Goal: Task Accomplishment & Management: Use online tool/utility

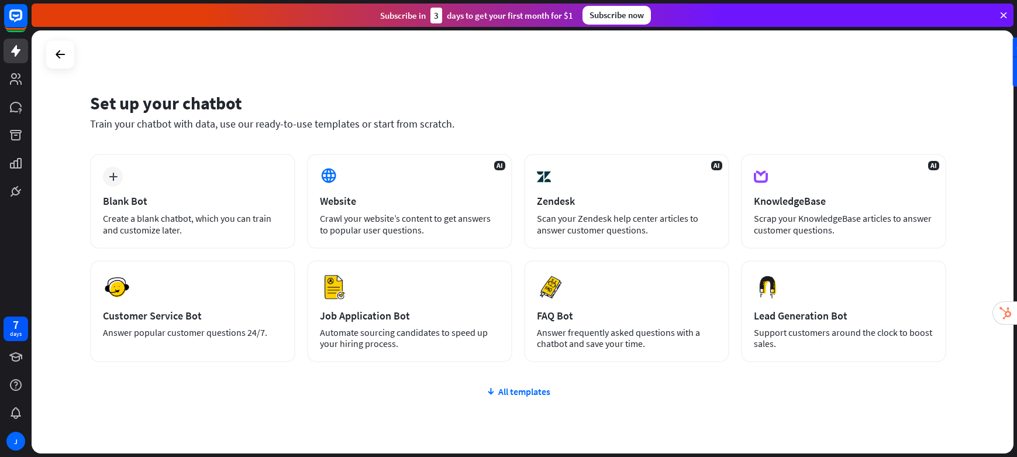
click at [1001, 15] on icon at bounding box center [1004, 15] width 11 height 11
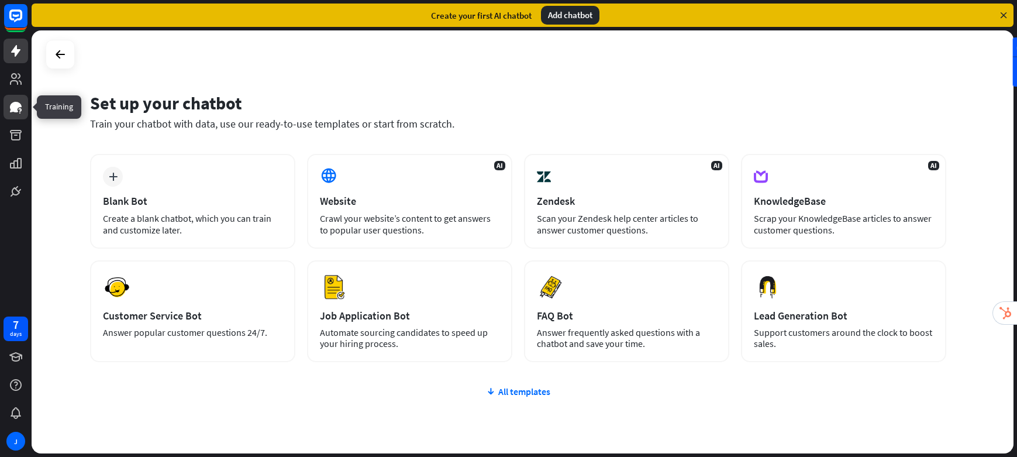
click at [12, 108] on icon at bounding box center [16, 107] width 12 height 11
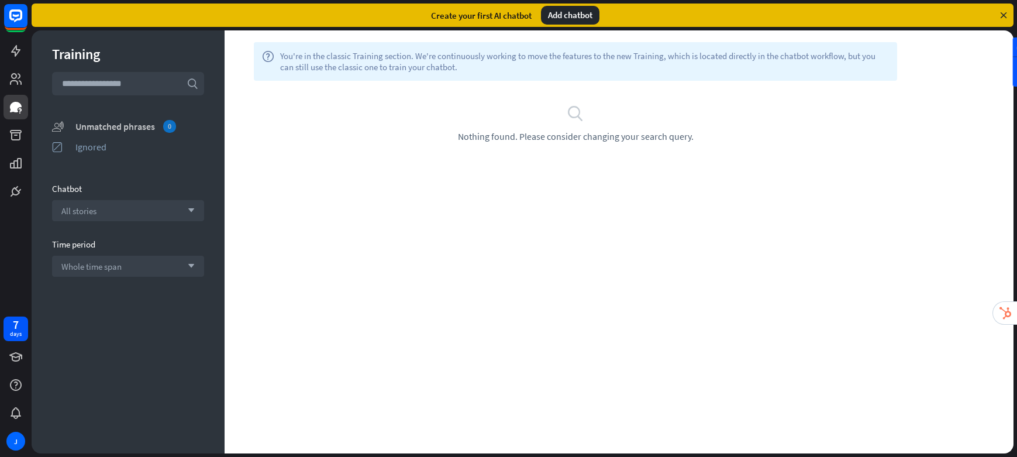
click at [114, 125] on div "Unmatched phrases 0" at bounding box center [139, 126] width 129 height 13
click at [121, 271] on div "Whole time span arrow_down" at bounding box center [128, 266] width 152 height 21
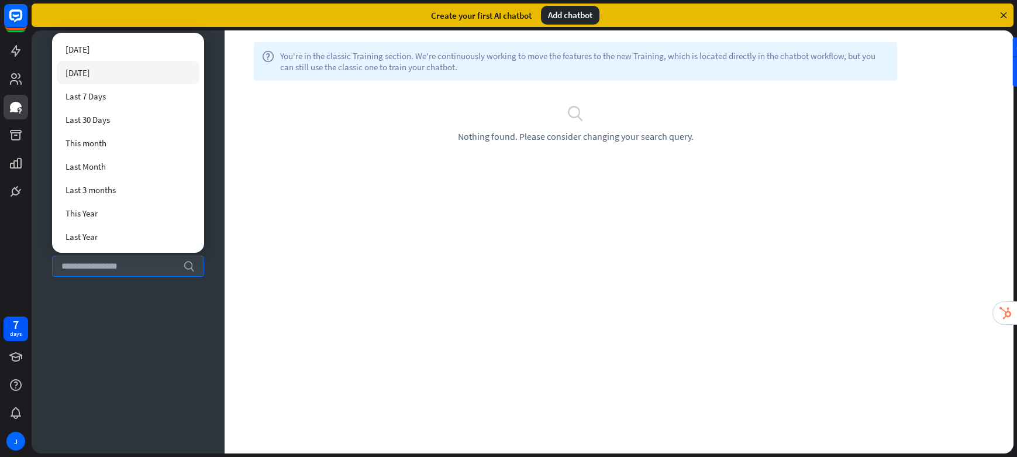
click at [280, 94] on div "search Nothing found. Please consider changing your search query." at bounding box center [576, 123] width 702 height 85
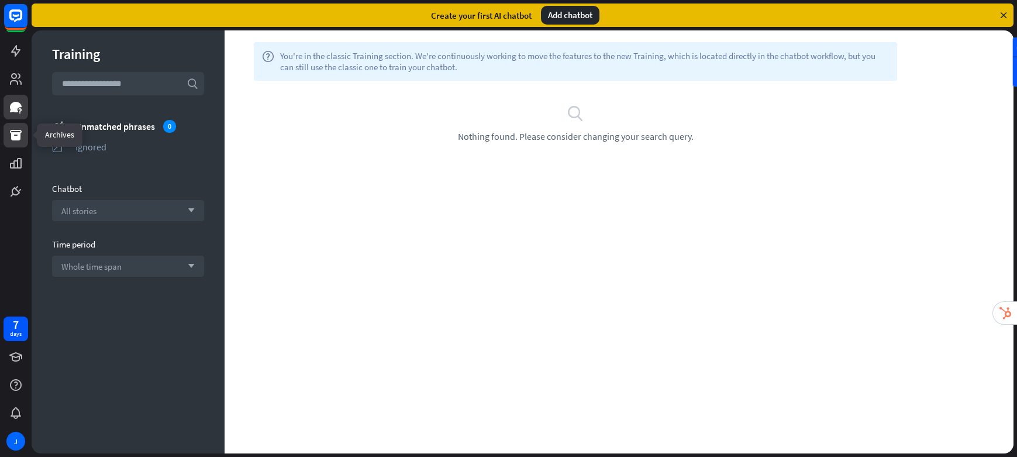
click at [19, 139] on icon at bounding box center [16, 135] width 12 height 11
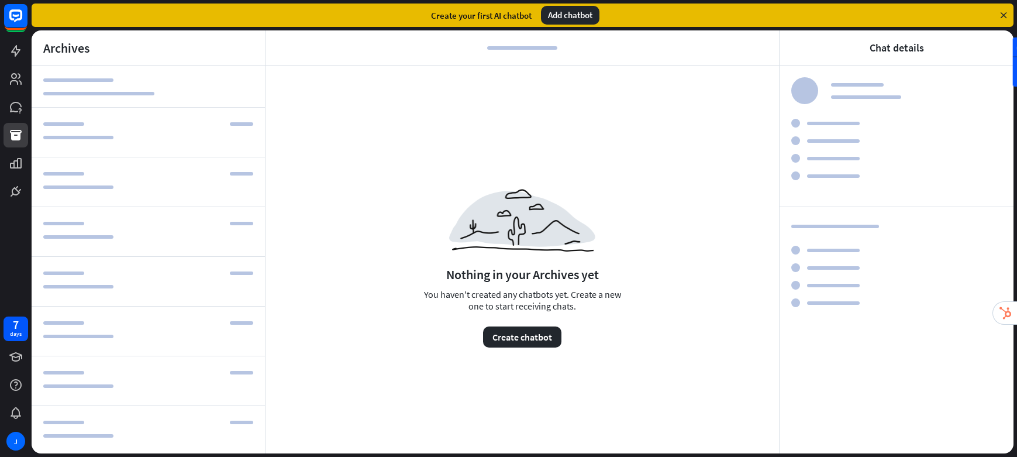
click at [564, 18] on div "Add chatbot" at bounding box center [570, 15] width 58 height 19
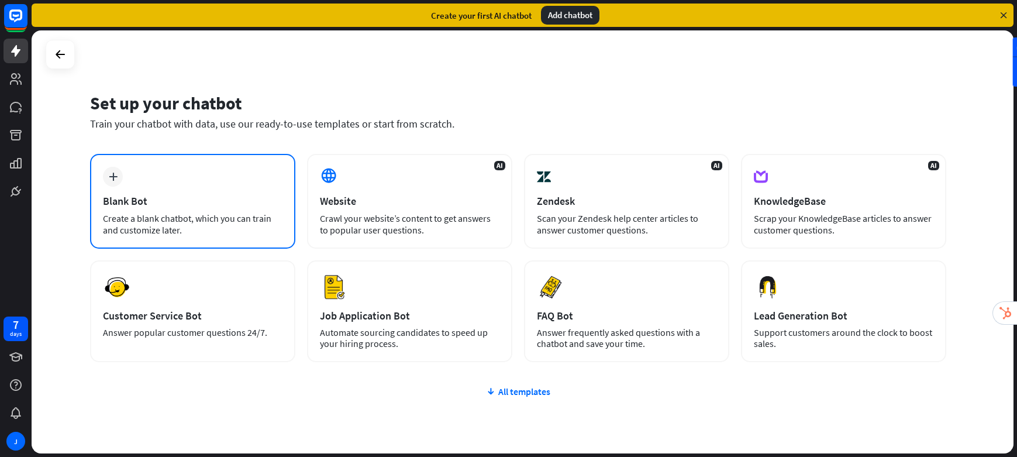
click at [150, 219] on div "Create a blank chatbot, which you can train and customize later." at bounding box center [193, 223] width 180 height 23
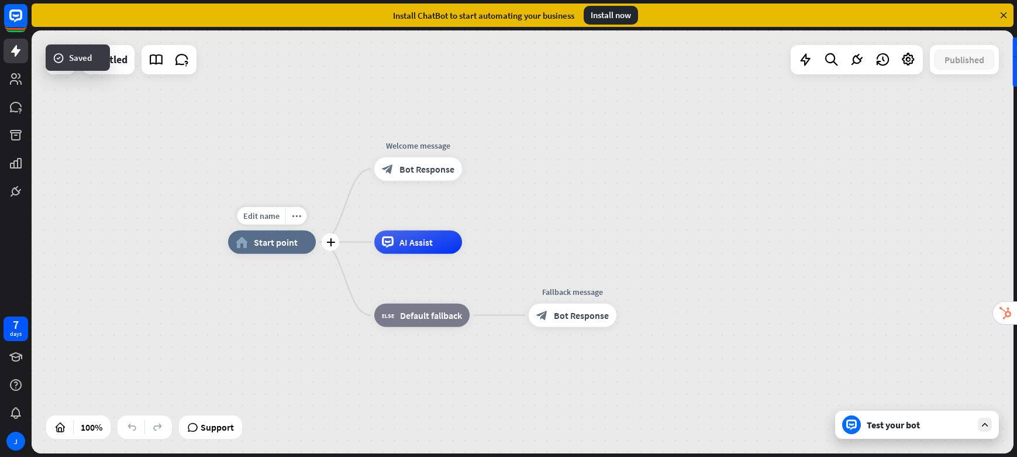
drag, startPoint x: 283, startPoint y: 242, endPoint x: 278, endPoint y: 255, distance: 14.2
click at [281, 254] on div "Edit name more_horiz plus home_2 Start point" at bounding box center [272, 241] width 88 height 23
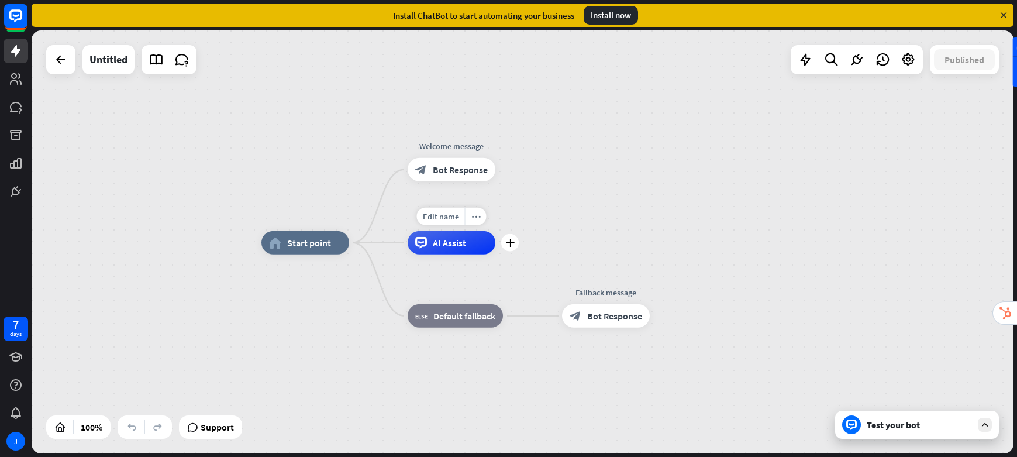
drag, startPoint x: 381, startPoint y: 252, endPoint x: 390, endPoint y: 247, distance: 10.5
click at [408, 247] on div "Edit name more_horiz plus AI Assist" at bounding box center [452, 242] width 88 height 23
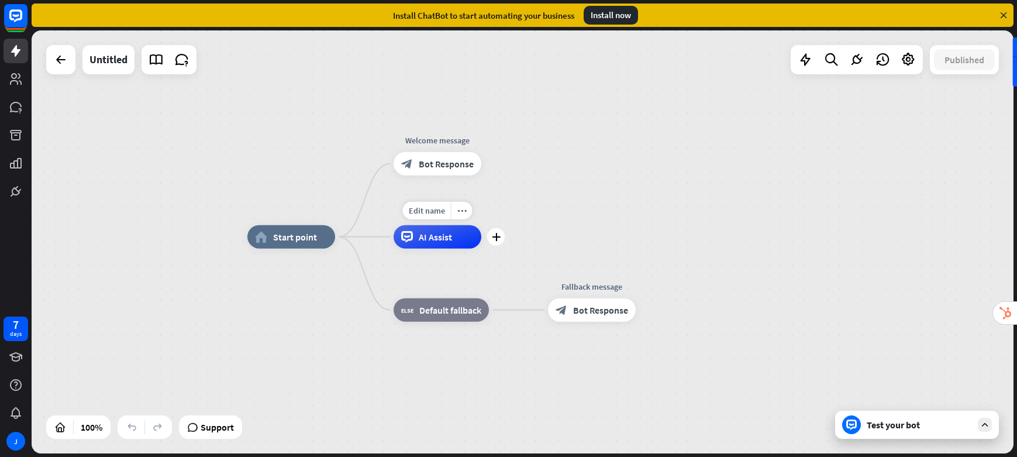
drag, startPoint x: 425, startPoint y: 239, endPoint x: 452, endPoint y: 219, distance: 33.1
click at [452, 225] on div "Edit name more_horiz plus AI Assist" at bounding box center [438, 236] width 88 height 23
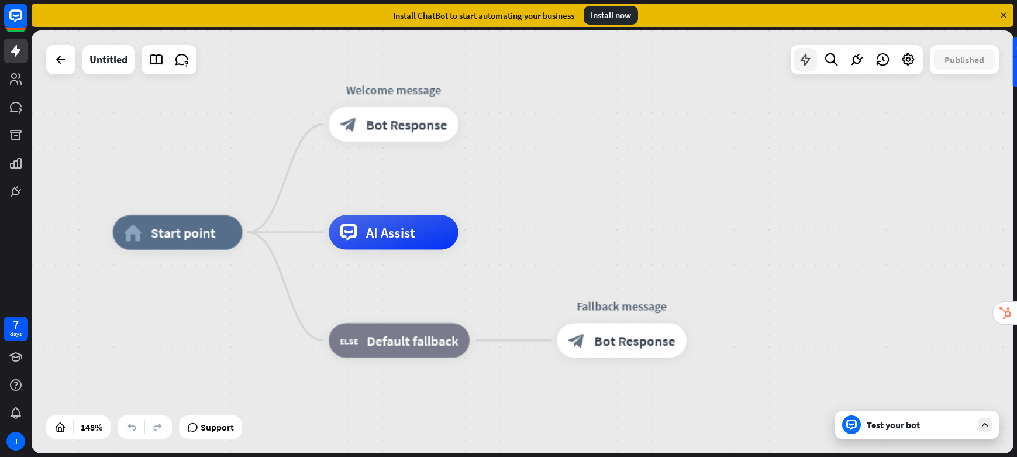
click at [809, 67] on div at bounding box center [805, 59] width 23 height 23
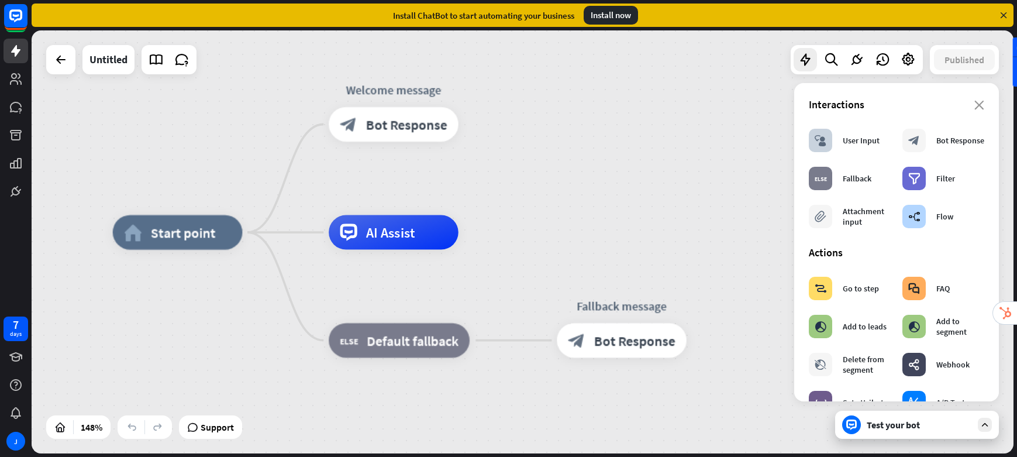
click at [746, 99] on div "home_2 Start point Welcome message block_bot_response Bot Response AI Assist bl…" at bounding box center [523, 241] width 982 height 423
click at [13, 167] on icon at bounding box center [16, 163] width 14 height 14
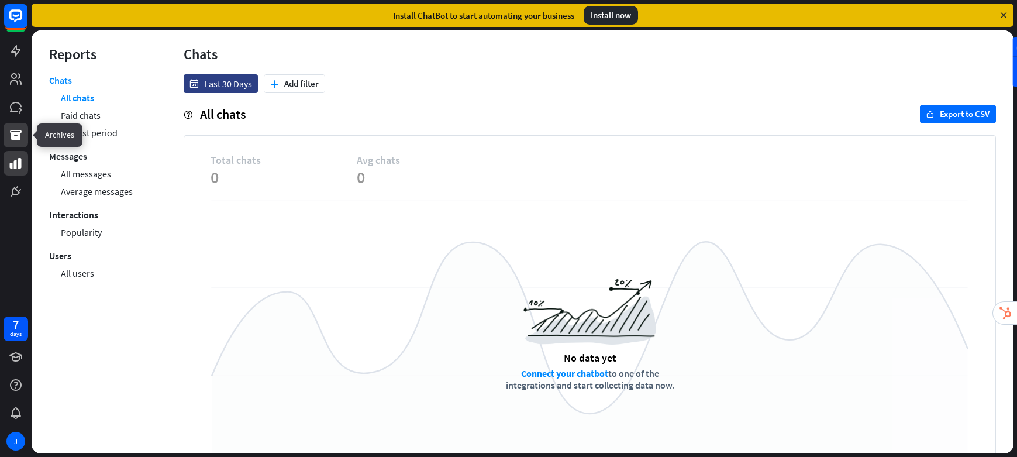
click at [17, 132] on icon at bounding box center [16, 135] width 14 height 14
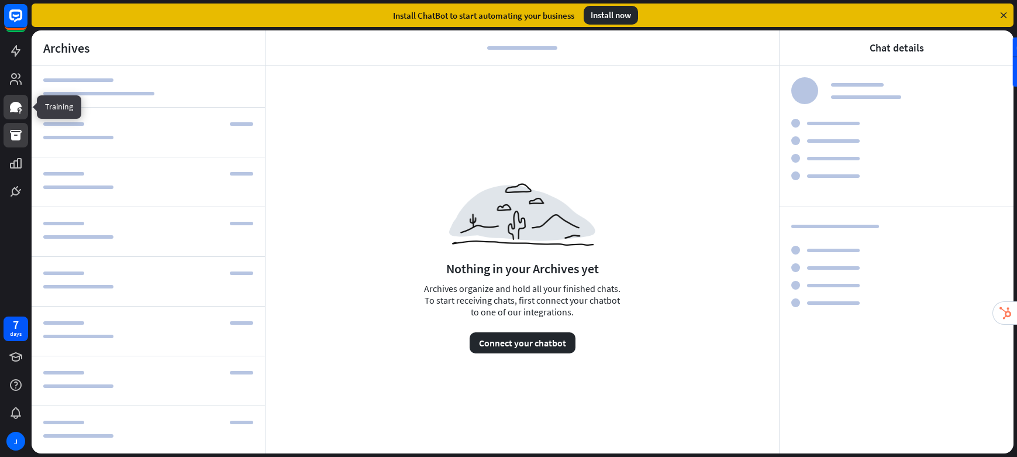
click at [18, 104] on icon at bounding box center [16, 107] width 12 height 11
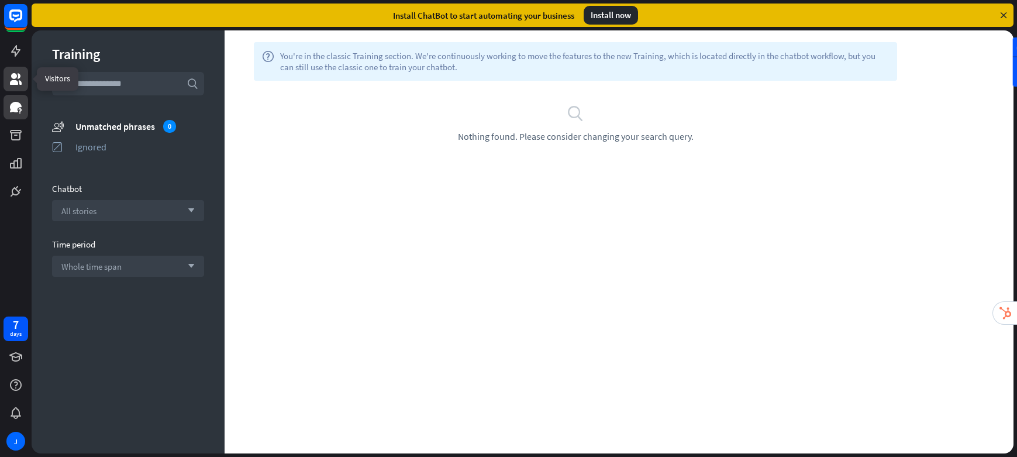
click at [13, 77] on icon at bounding box center [16, 79] width 12 height 12
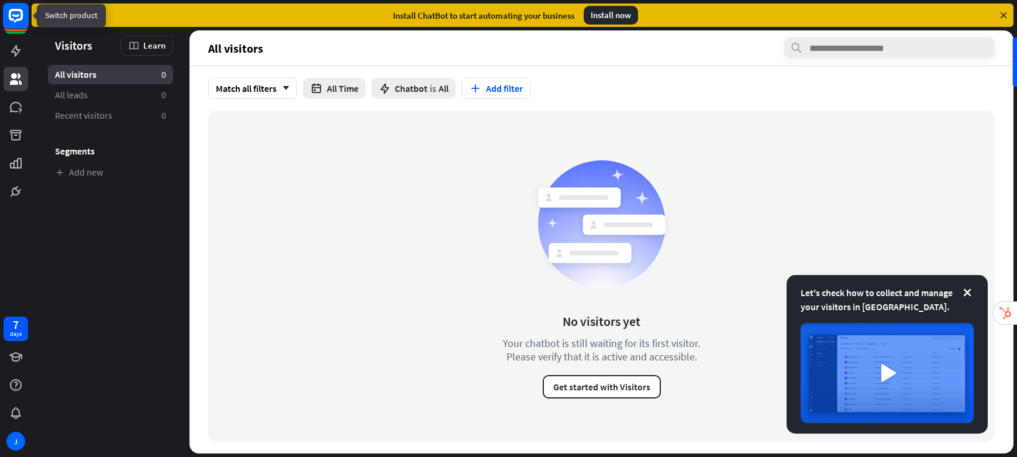
click at [16, 15] on icon at bounding box center [15, 15] width 7 height 3
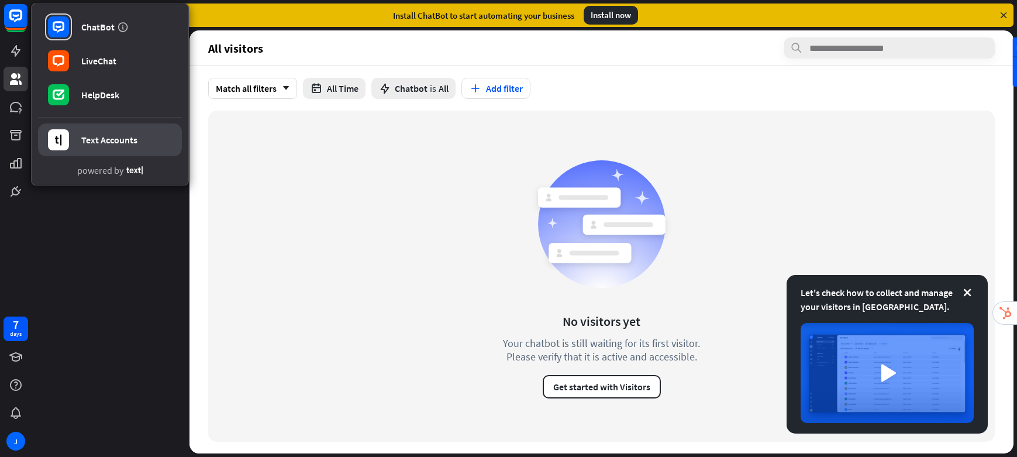
click at [108, 146] on link "Text Accounts" at bounding box center [110, 139] width 144 height 33
